Goal: Information Seeking & Learning: Learn about a topic

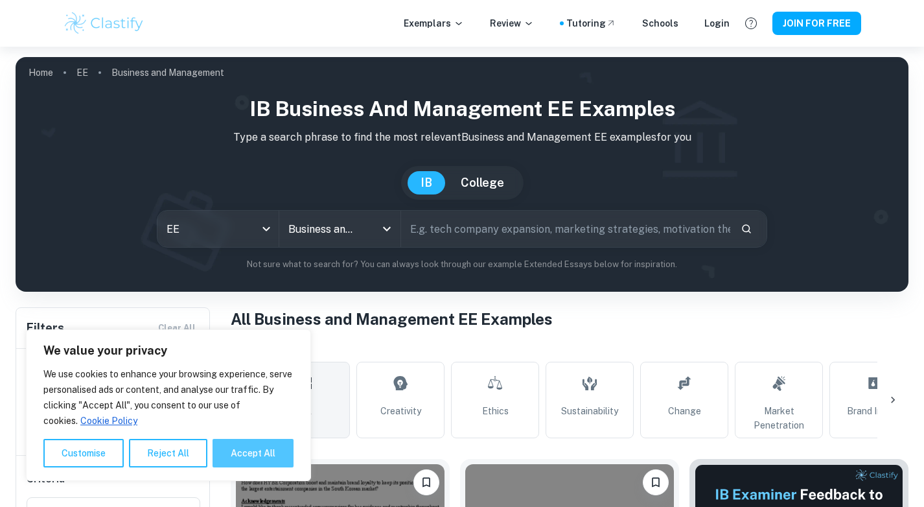
click at [240, 447] on button "Accept All" at bounding box center [253, 453] width 81 height 29
checkbox input "true"
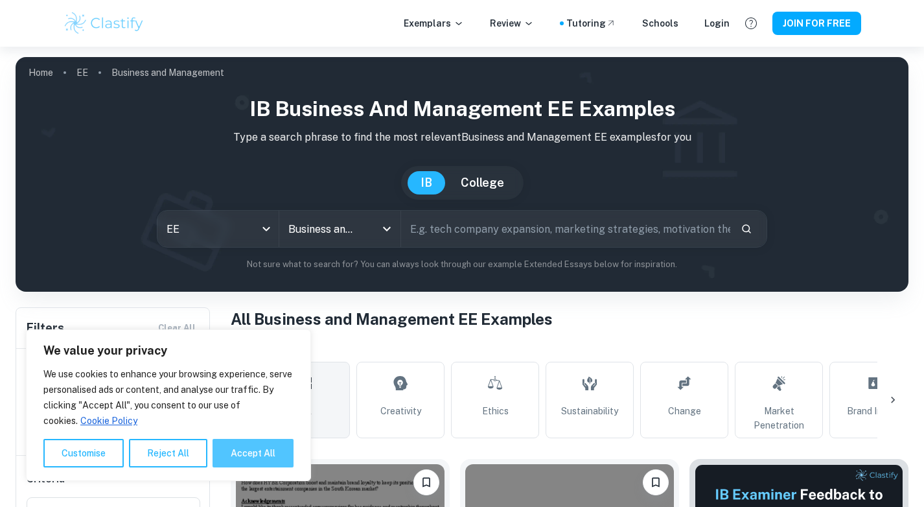
checkbox input "true"
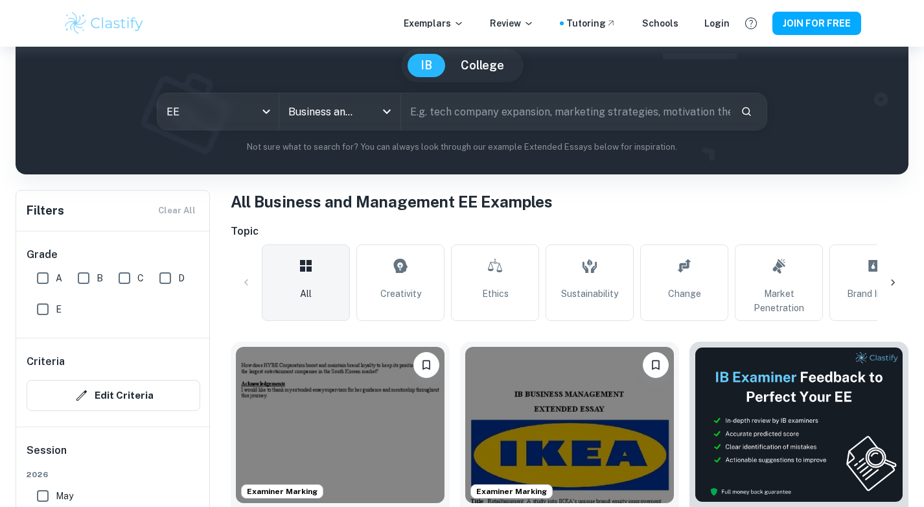
scroll to position [129, 0]
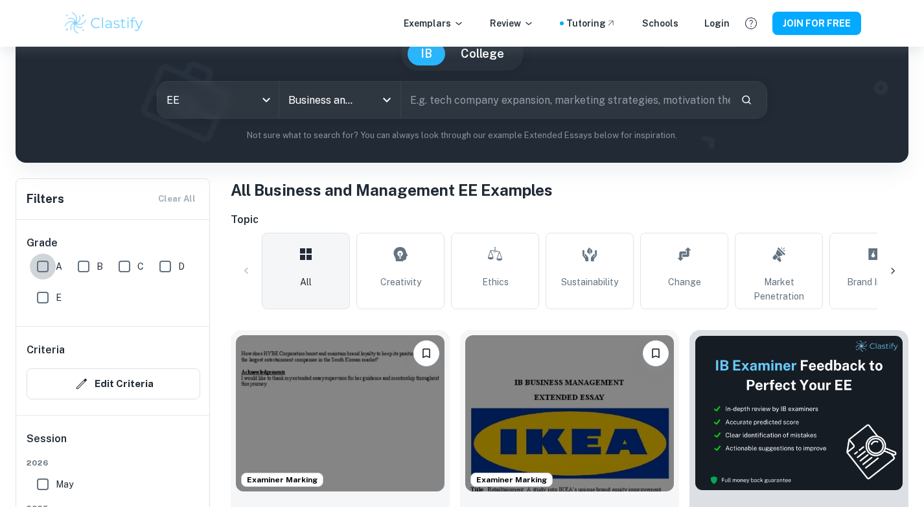
click at [41, 266] on input "A" at bounding box center [43, 266] width 26 height 26
checkbox input "true"
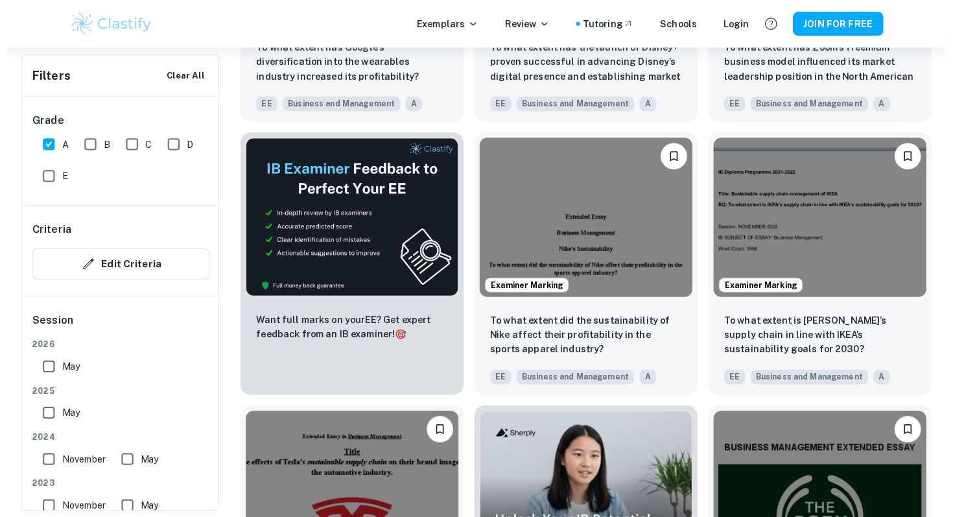
scroll to position [1978, 0]
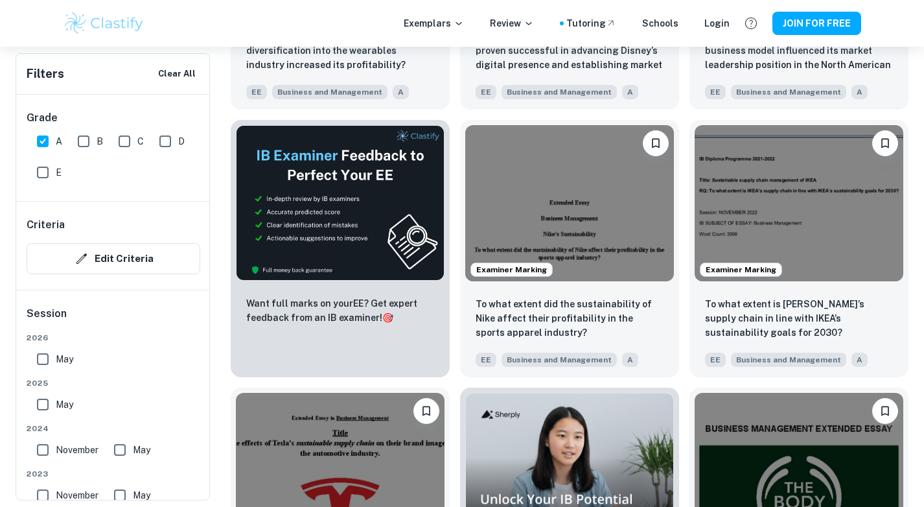
drag, startPoint x: 349, startPoint y: 281, endPoint x: 482, endPoint y: 1, distance: 310.5
click at [0, 0] on div "Exemplars Review Tutoring Schools Login JOIN FOR FREE Home EE Business and Mana…" at bounding box center [462, 456] width 924 height 4774
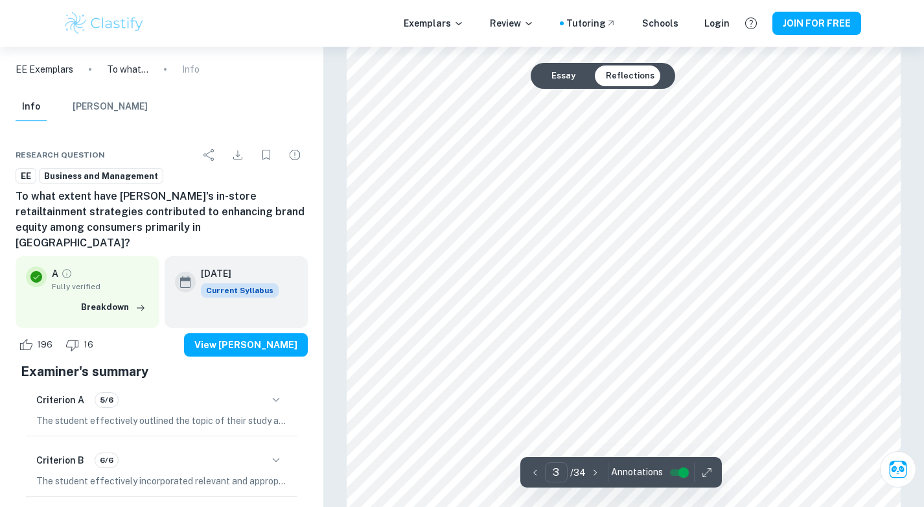
scroll to position [1851, 0]
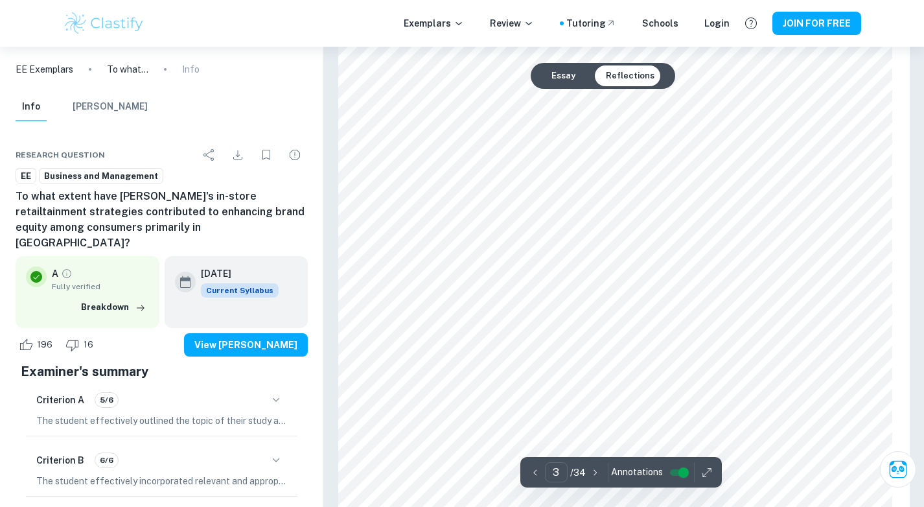
type input "10"
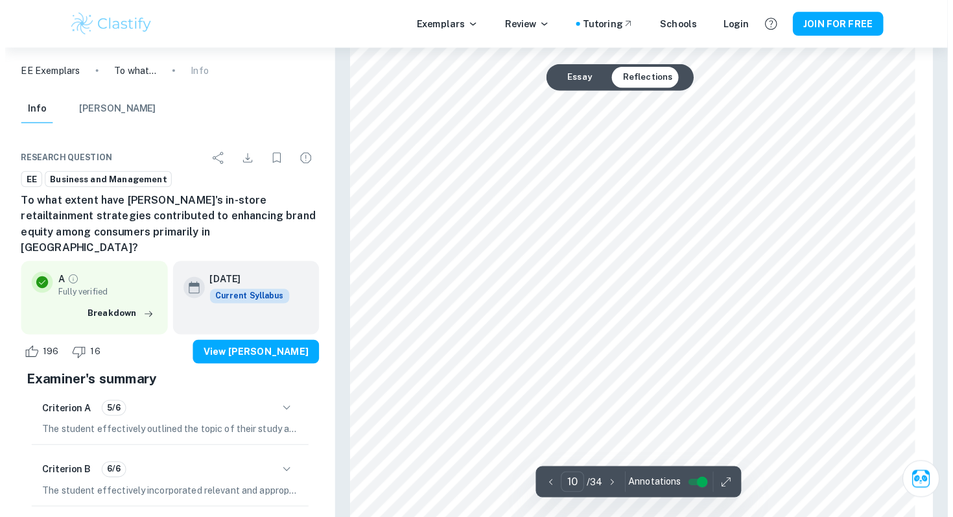
scroll to position [7534, 0]
